Goal: Find specific page/section: Find specific page/section

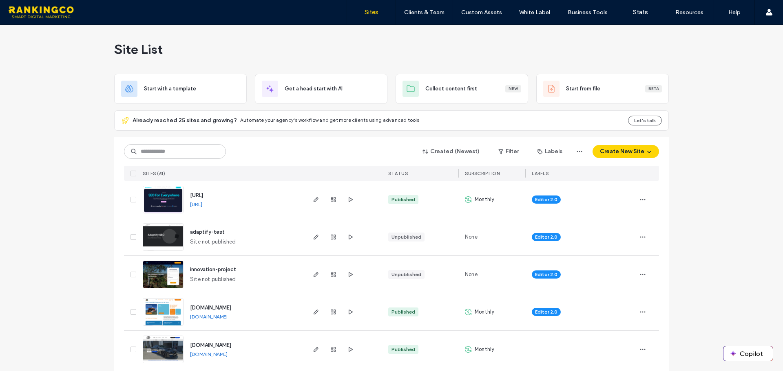
click at [202, 207] on link "[URL]" at bounding box center [196, 204] width 12 height 6
click at [189, 155] on input at bounding box center [175, 151] width 102 height 15
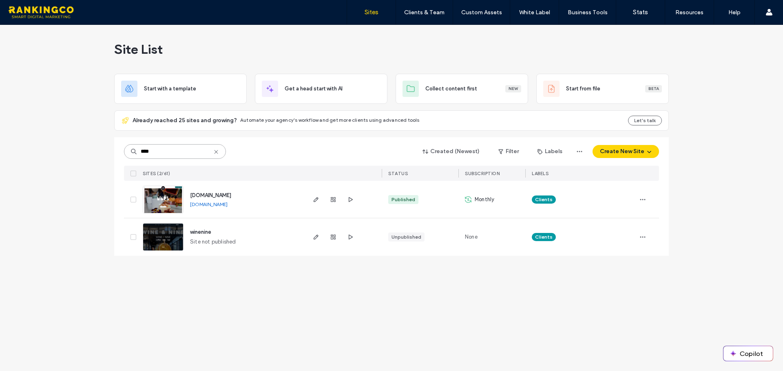
type input "****"
click at [201, 195] on span "[DOMAIN_NAME]" at bounding box center [210, 195] width 41 height 6
